Goal: Task Accomplishment & Management: Use online tool/utility

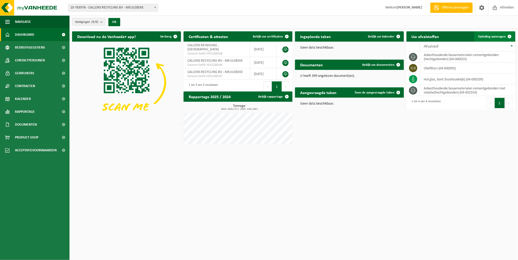
click at [483, 35] on span "Ophaling aanvragen" at bounding box center [492, 36] width 28 height 3
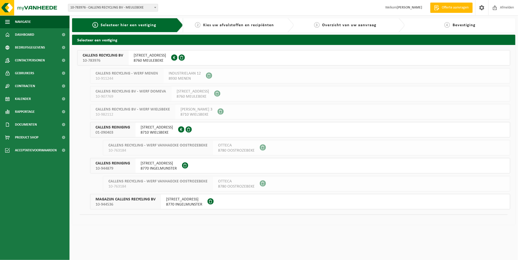
click at [161, 60] on span "8760 MEULEBEKE" at bounding box center [150, 60] width 32 height 5
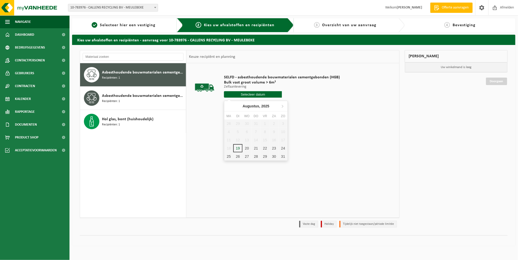
click at [248, 96] on input "text" at bounding box center [253, 94] width 58 height 6
click at [245, 147] on div "20" at bounding box center [246, 148] width 9 height 8
type input "Van 2025-08-20"
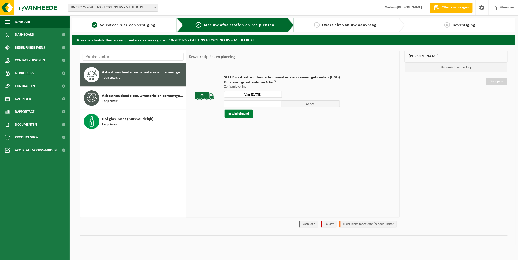
click at [237, 116] on button "In winkelmand" at bounding box center [238, 114] width 28 height 8
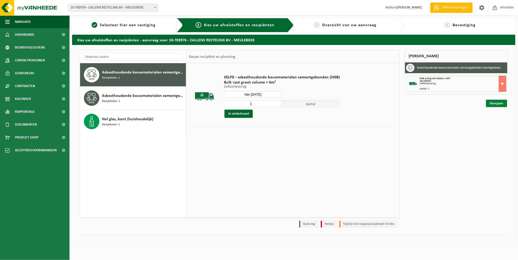
click at [493, 103] on link "Doorgaan" at bounding box center [496, 103] width 21 height 7
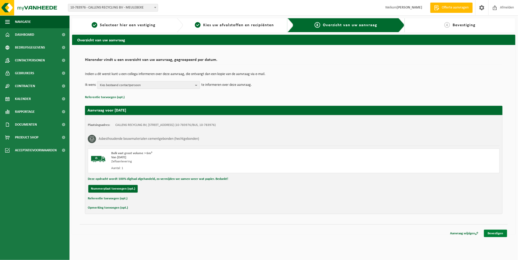
click at [487, 236] on link "Bevestigen" at bounding box center [495, 233] width 23 height 7
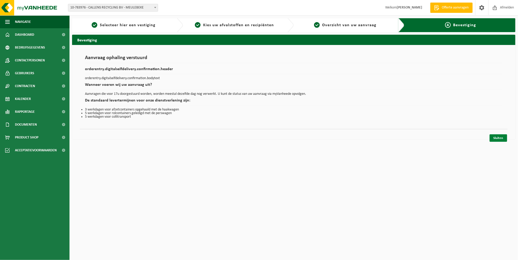
click at [492, 135] on link "Sluiten" at bounding box center [497, 138] width 17 height 7
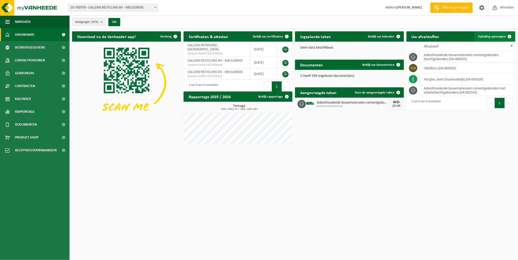
click at [501, 39] on link "Ophaling aanvragen" at bounding box center [494, 36] width 41 height 10
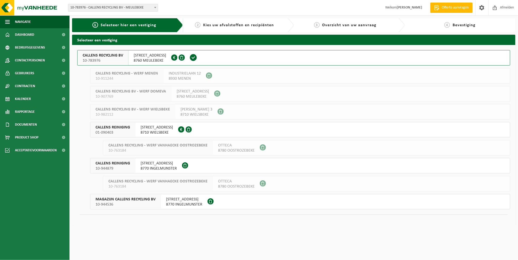
click at [145, 62] on span "8760 MEULEBEKE" at bounding box center [150, 60] width 32 height 5
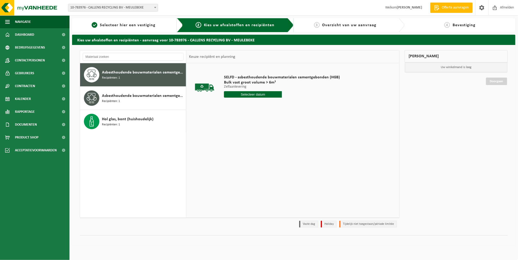
click at [233, 95] on input "text" at bounding box center [253, 94] width 58 height 6
click at [243, 147] on div "20" at bounding box center [246, 148] width 9 height 8
type input "Van [DATE]"
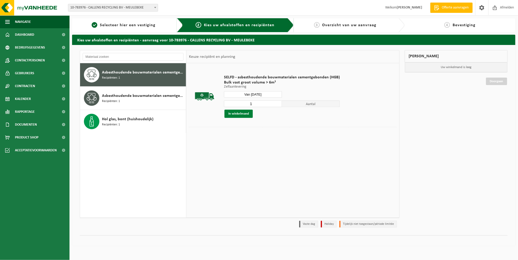
click at [239, 114] on button "In winkelmand" at bounding box center [238, 114] width 28 height 8
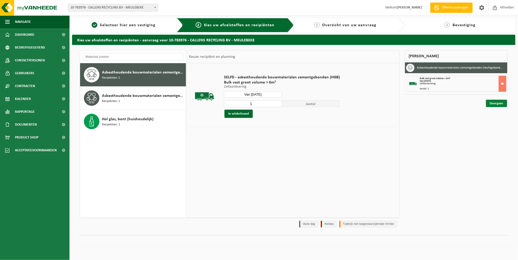
click at [500, 105] on link "Doorgaan" at bounding box center [496, 103] width 21 height 7
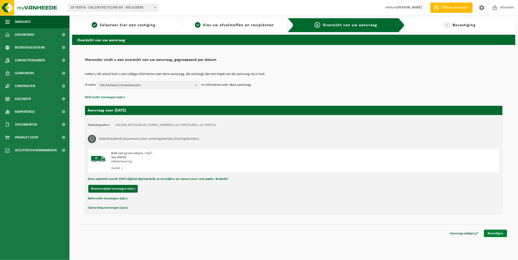
click at [491, 232] on link "Bevestigen" at bounding box center [495, 233] width 23 height 7
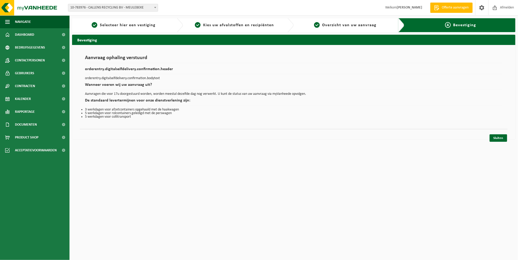
click at [492, 132] on div "Sluiten" at bounding box center [294, 131] width 428 height 5
click at [493, 134] on div "Sluiten" at bounding box center [294, 131] width 428 height 5
click at [495, 138] on link "Sluiten" at bounding box center [497, 138] width 17 height 7
